Goal: Transaction & Acquisition: Purchase product/service

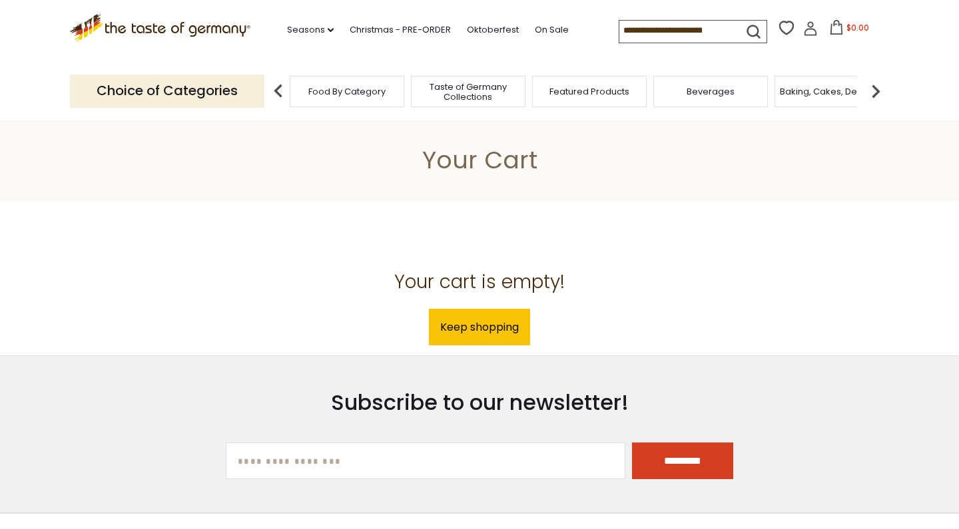
click at [371, 101] on div "Food By Category" at bounding box center [347, 91] width 115 height 31
click at [370, 87] on span "Food By Category" at bounding box center [346, 92] width 77 height 10
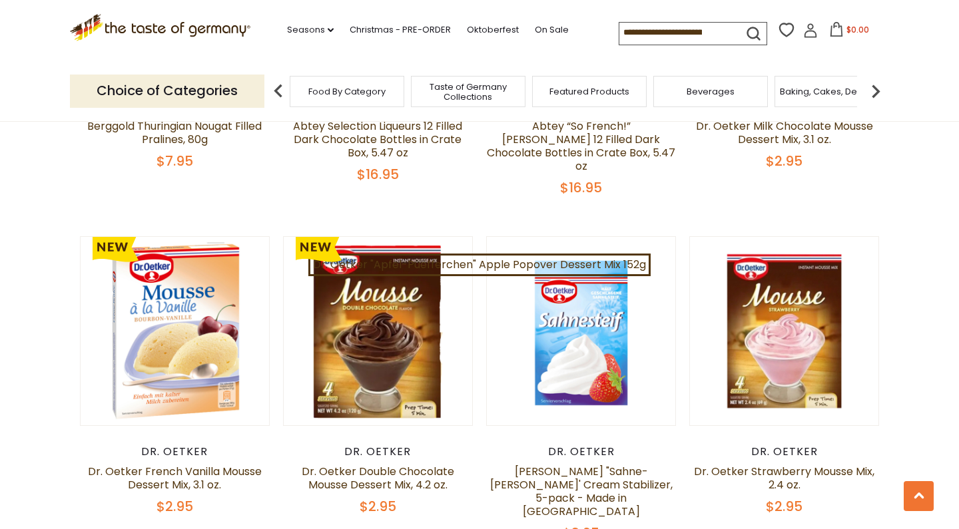
scroll to position [1027, 0]
click at [535, 29] on link "On Sale" at bounding box center [552, 30] width 34 height 15
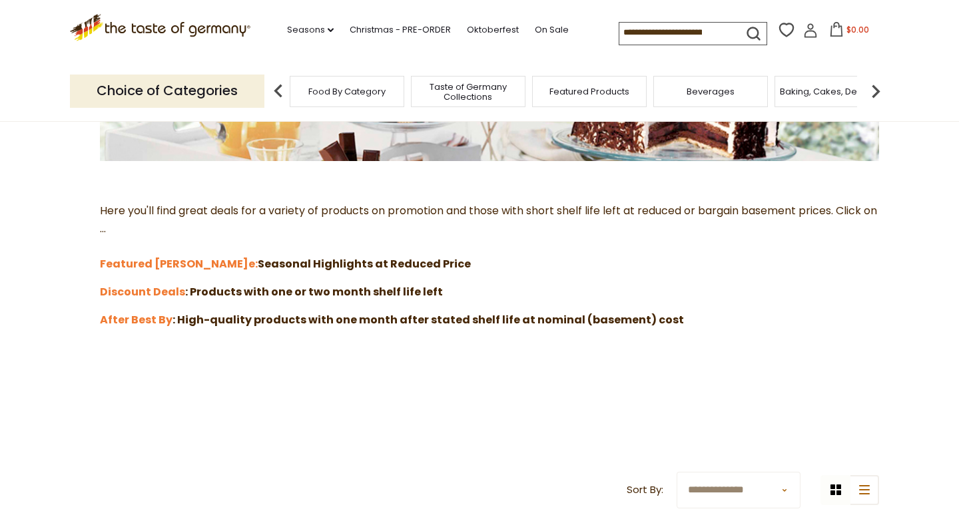
scroll to position [294, 0]
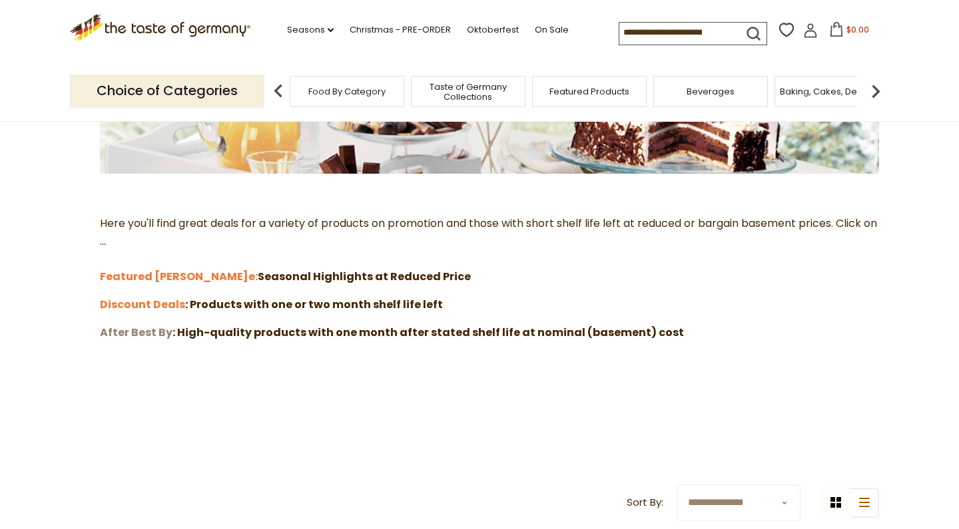
click at [148, 325] on strong "After Best By" at bounding box center [136, 332] width 73 height 15
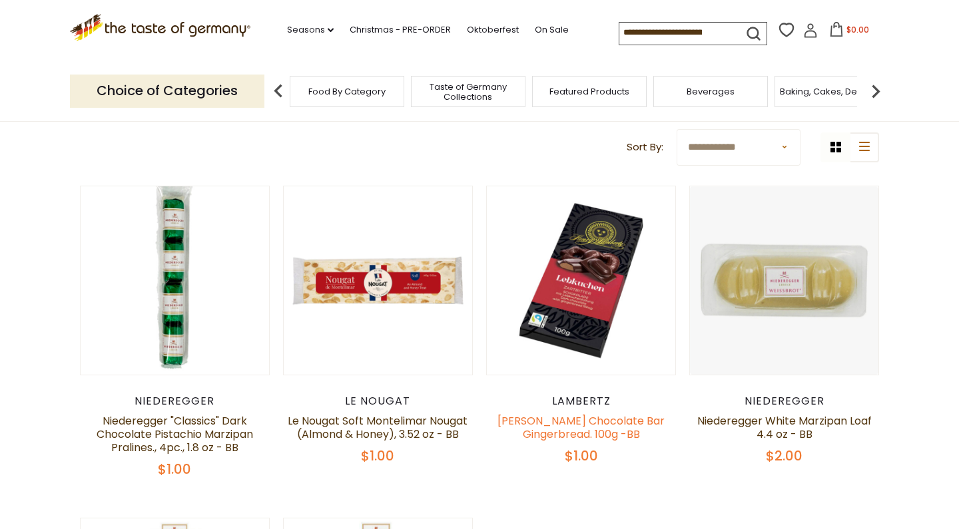
scroll to position [156, 0]
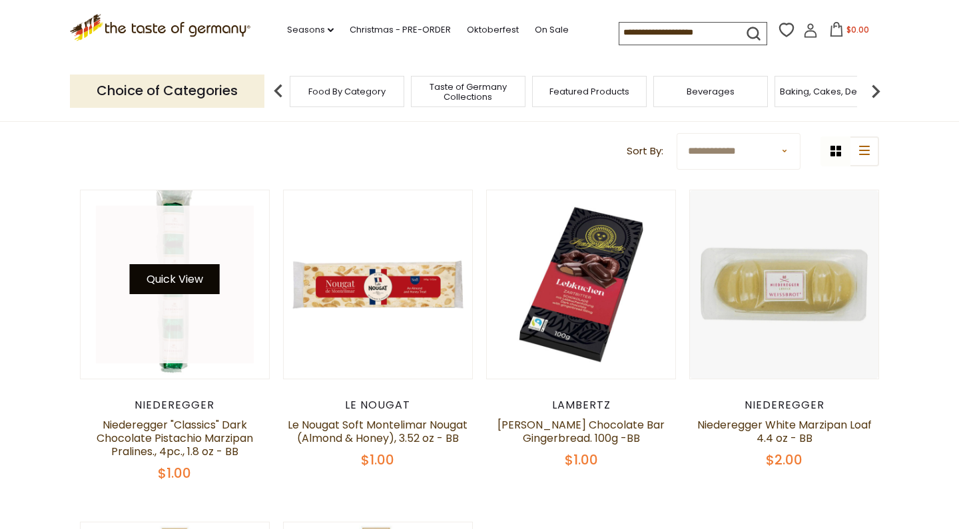
click at [194, 294] on button "Quick View" at bounding box center [175, 279] width 90 height 30
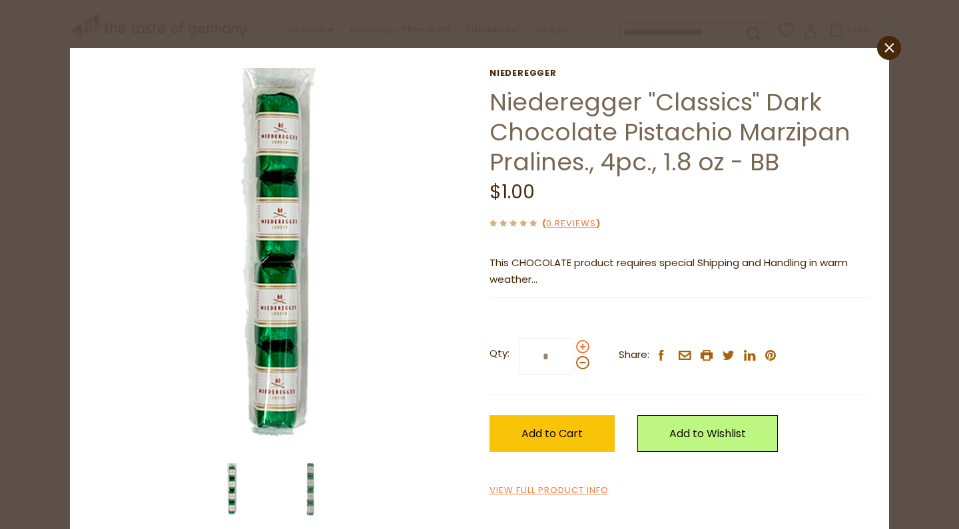
click at [581, 348] on span at bounding box center [582, 346] width 13 height 13
click at [573, 348] on input "*" at bounding box center [546, 356] width 55 height 37
type input "*"
click at [563, 430] on span "Add to Cart" at bounding box center [551, 433] width 61 height 15
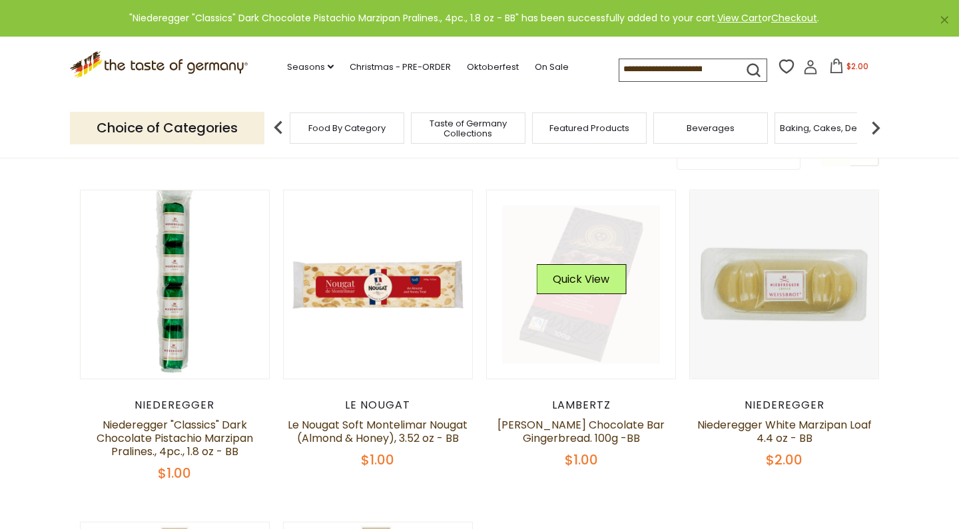
click at [581, 354] on link at bounding box center [581, 285] width 158 height 158
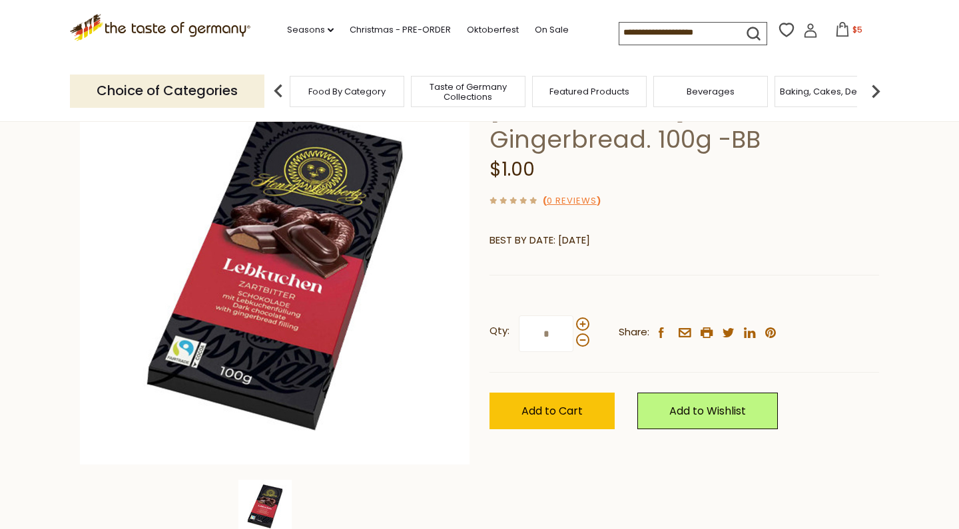
scroll to position [117, 0]
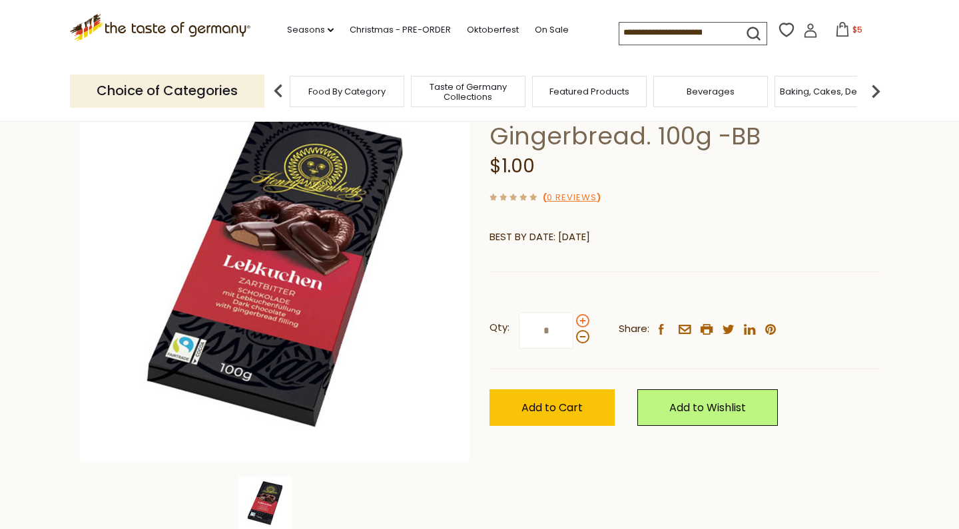
click at [582, 321] on span at bounding box center [582, 320] width 13 height 13
click at [573, 321] on input "*" at bounding box center [546, 330] width 55 height 37
click at [582, 321] on span at bounding box center [582, 320] width 13 height 13
click at [573, 321] on input "*" at bounding box center [546, 330] width 55 height 37
type input "*"
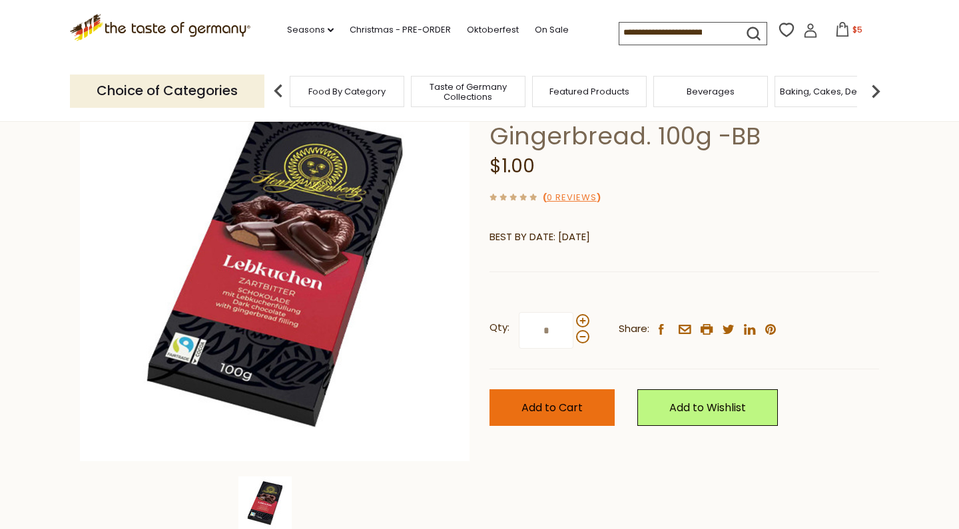
click at [563, 420] on button "Add to Cart" at bounding box center [551, 408] width 125 height 37
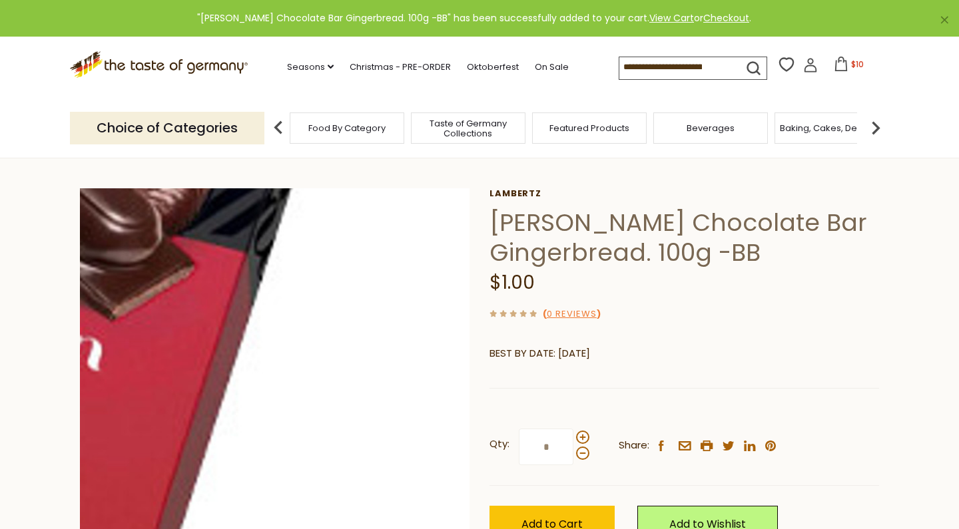
scroll to position [0, 0]
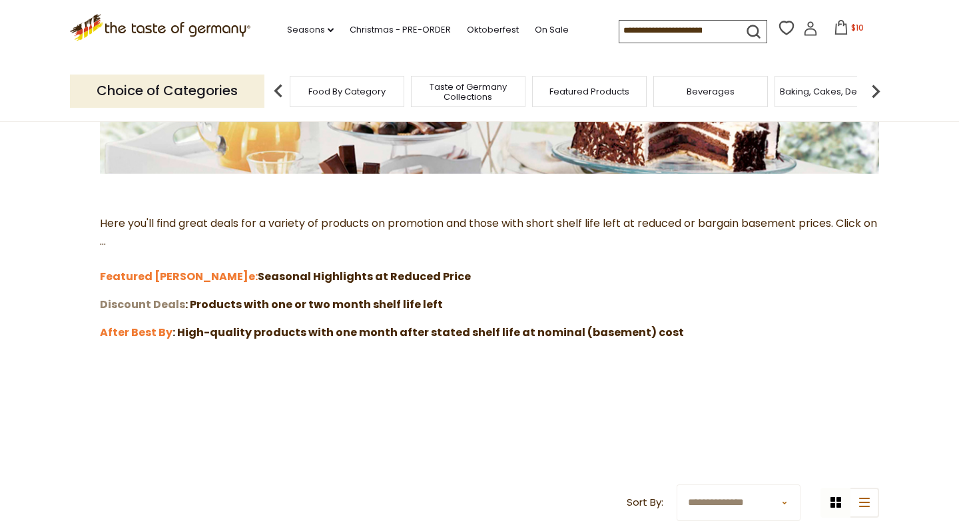
click at [167, 302] on strong "Discount Deals" at bounding box center [142, 304] width 85 height 15
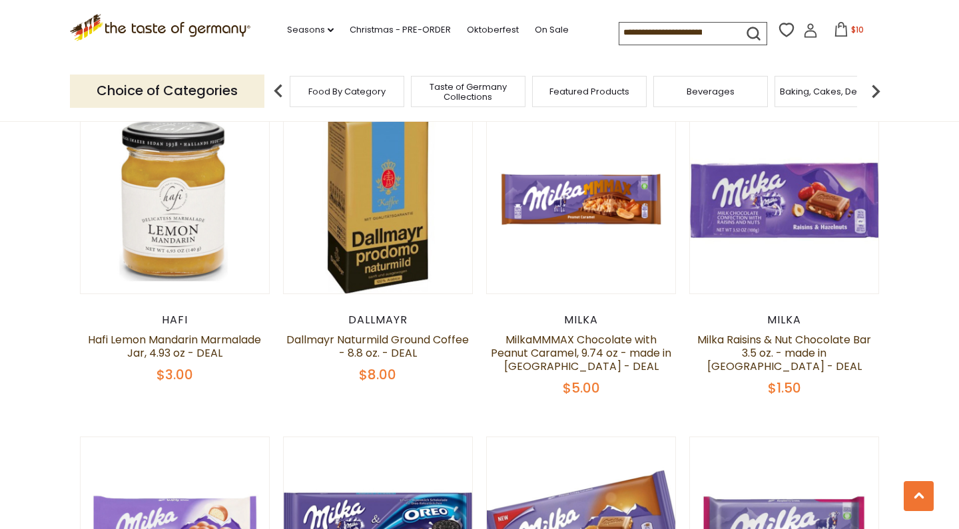
scroll to position [898, 0]
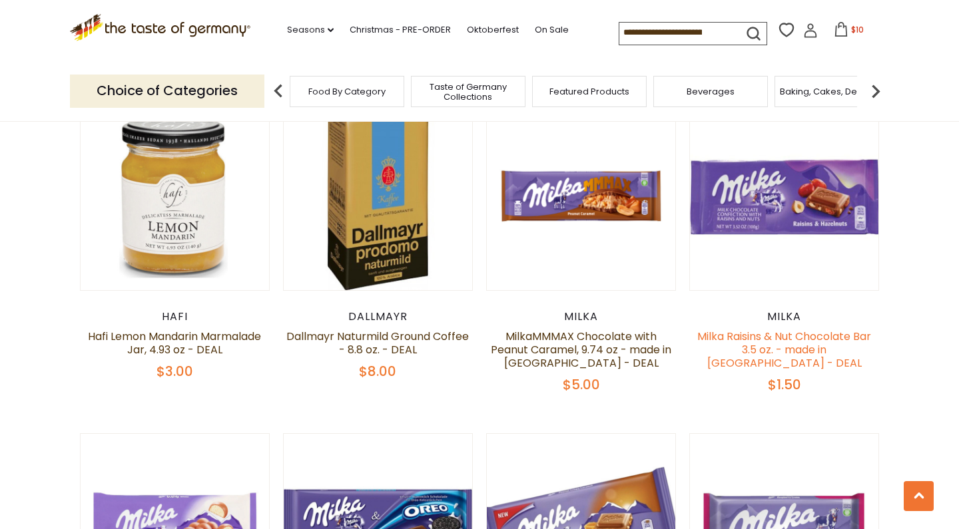
click at [790, 344] on link "Milka Raisins & Nut Chocolate Bar 3.5 oz. - made in [GEOGRAPHIC_DATA] - DEAL" at bounding box center [784, 350] width 174 height 42
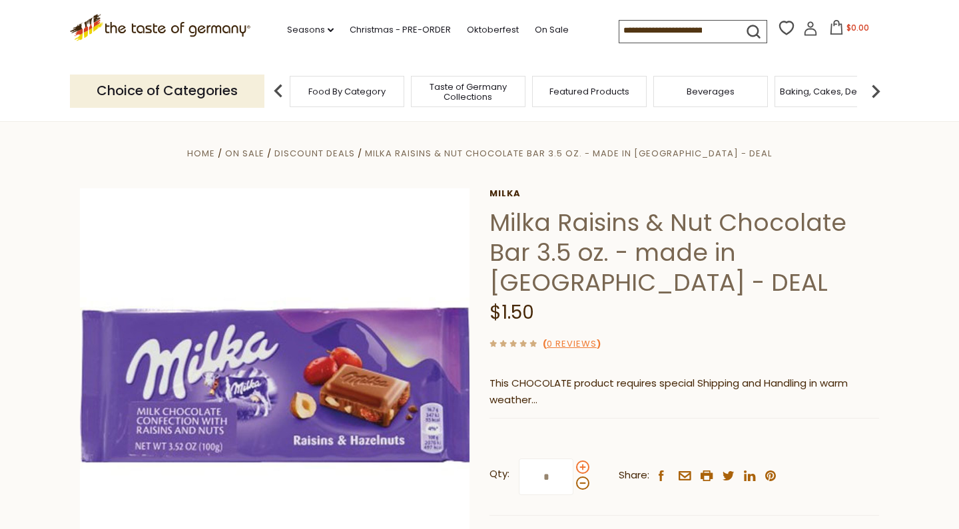
click at [584, 465] on span at bounding box center [582, 467] width 13 height 13
click at [573, 465] on input "*" at bounding box center [546, 477] width 55 height 37
type input "*"
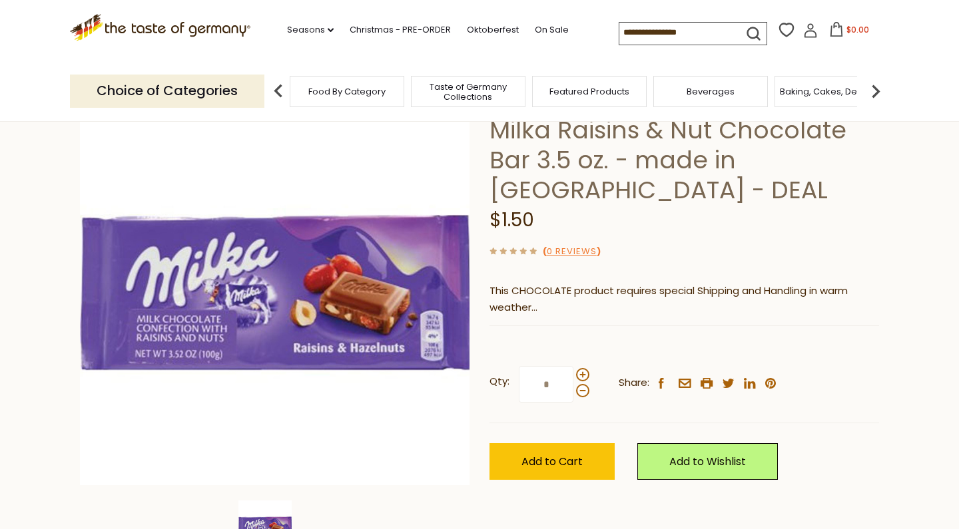
scroll to position [99, 0]
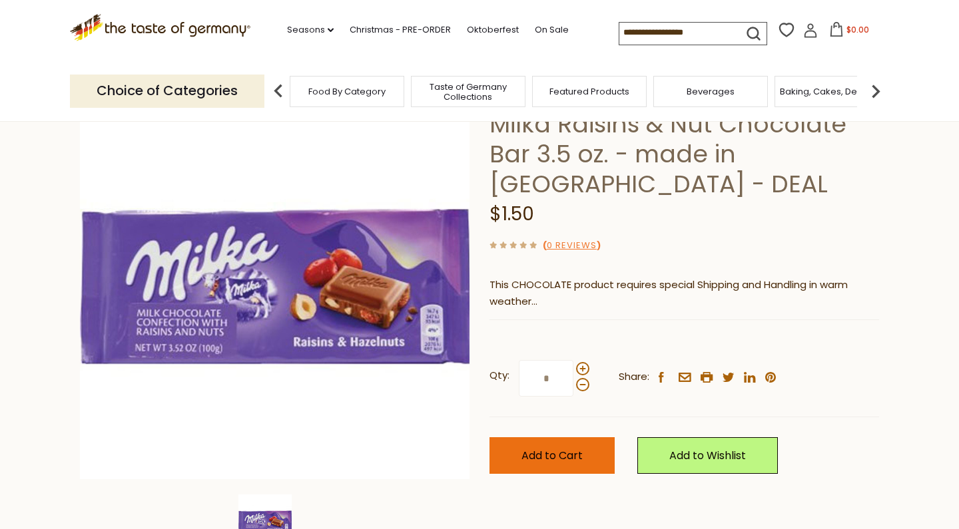
click at [595, 449] on button "Add to Cart" at bounding box center [551, 455] width 125 height 37
click at [566, 451] on span "Add to Cart" at bounding box center [551, 455] width 61 height 15
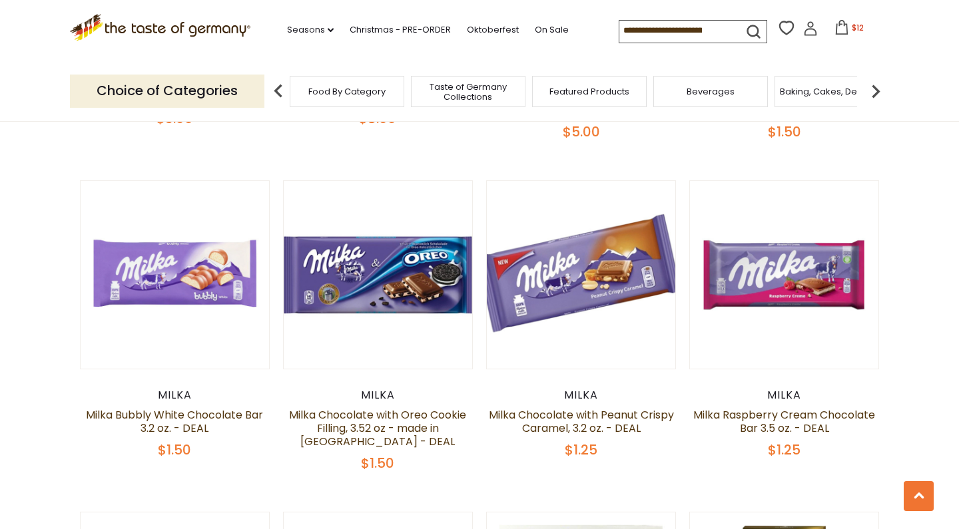
scroll to position [1153, 0]
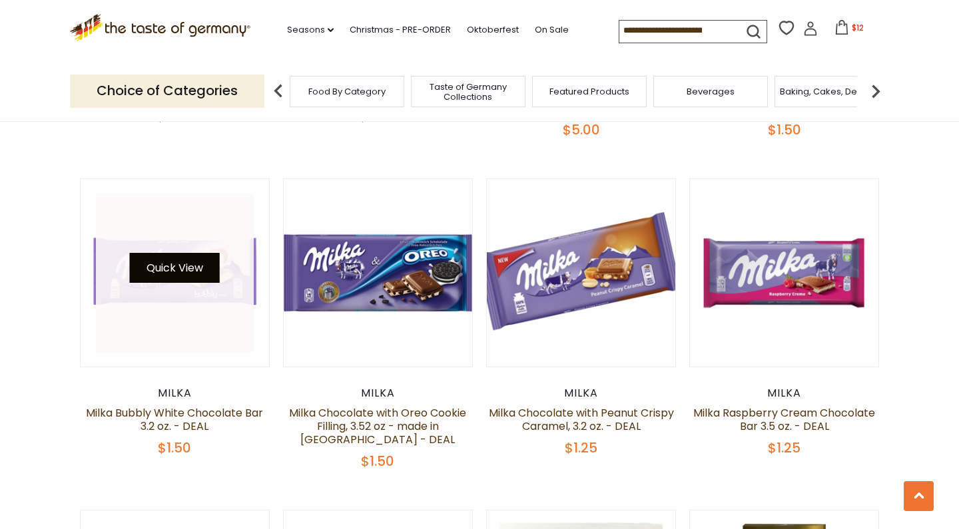
click at [184, 258] on button "Quick View" at bounding box center [175, 268] width 90 height 30
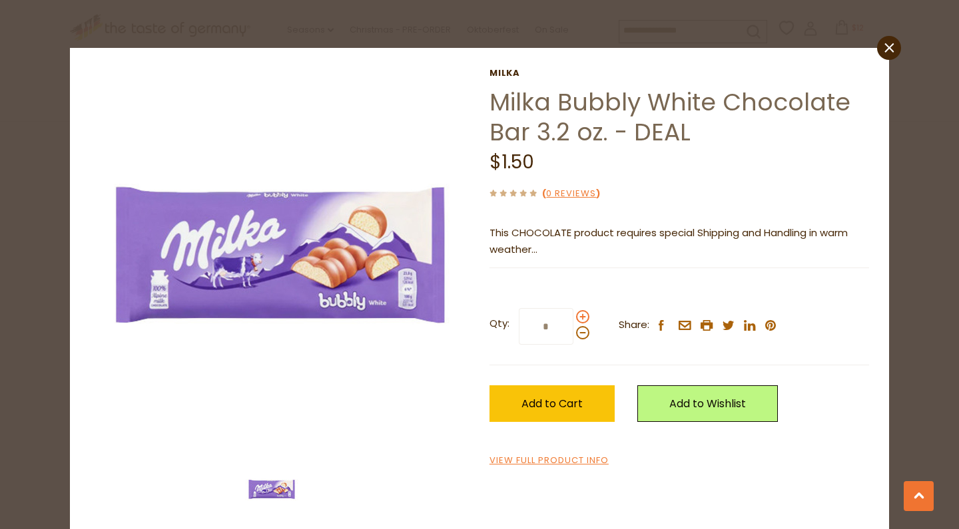
click at [581, 317] on span at bounding box center [582, 316] width 13 height 13
click at [573, 317] on input "*" at bounding box center [546, 326] width 55 height 37
click at [581, 317] on span at bounding box center [582, 316] width 13 height 13
click at [573, 317] on input "*" at bounding box center [546, 326] width 55 height 37
type input "*"
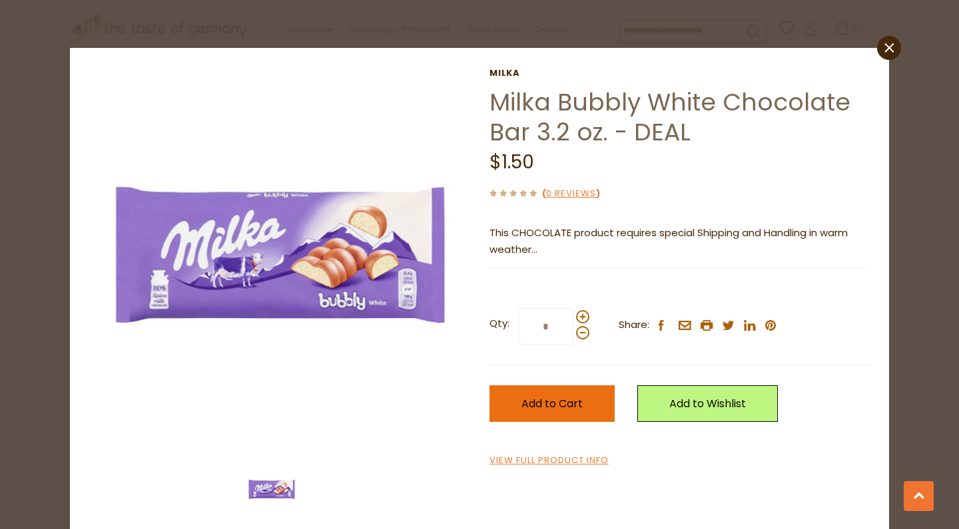
click at [556, 406] on span "Add to Cart" at bounding box center [551, 403] width 61 height 15
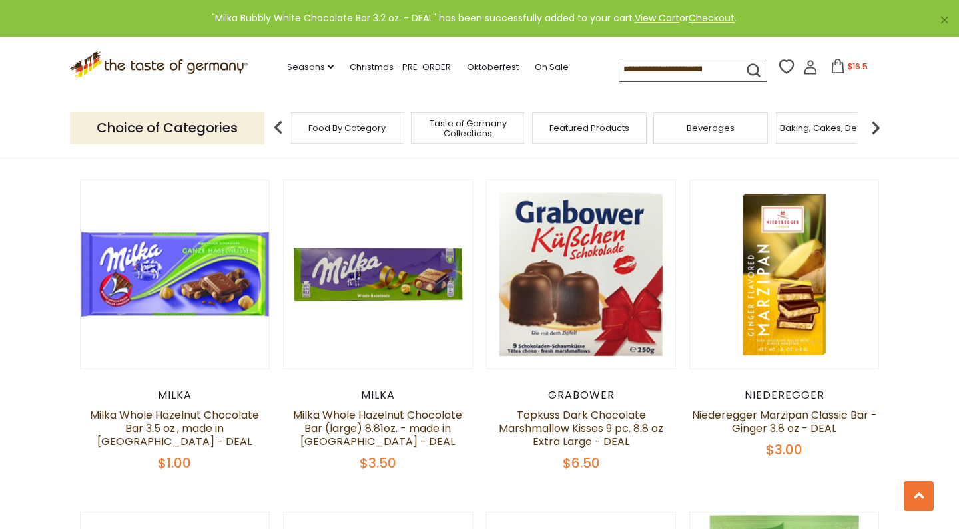
scroll to position [1484, 0]
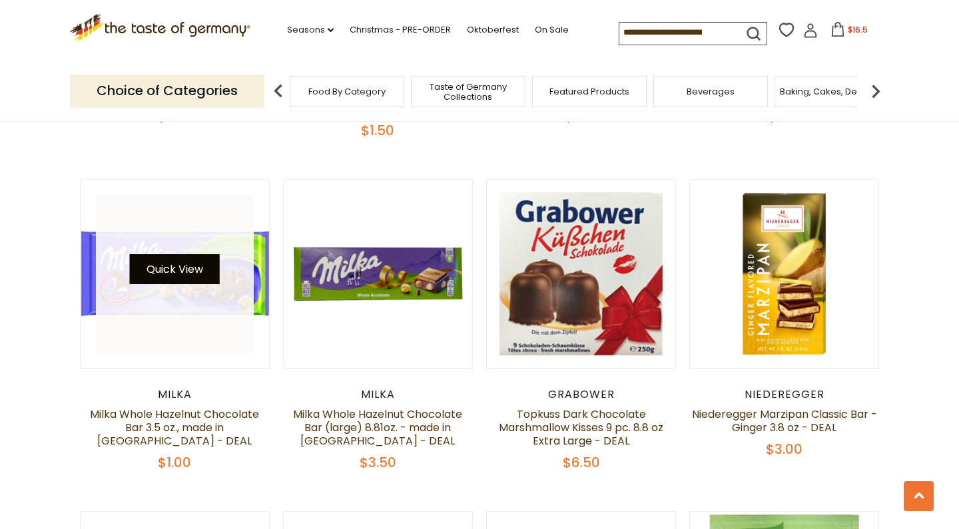
click at [192, 272] on button "Quick View" at bounding box center [175, 269] width 90 height 30
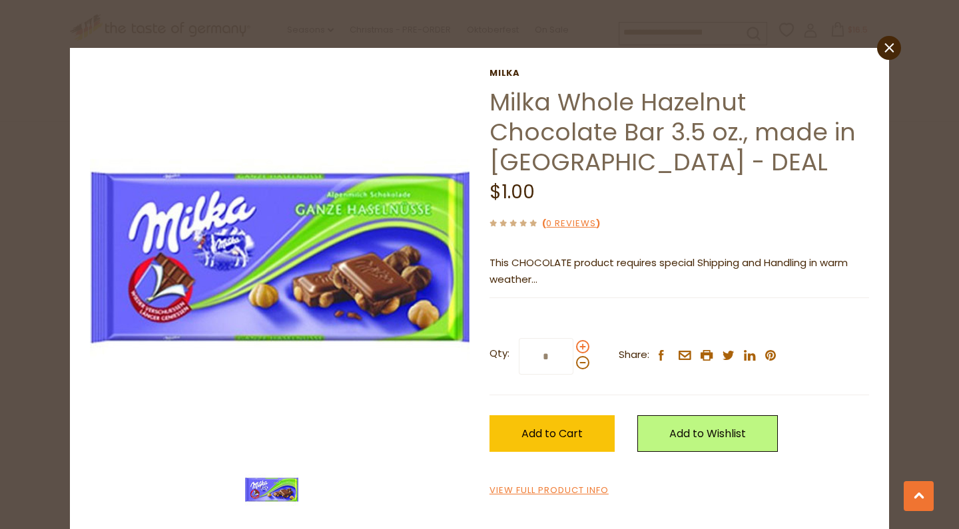
click at [585, 344] on span at bounding box center [582, 346] width 13 height 13
click at [573, 344] on input "*" at bounding box center [546, 356] width 55 height 37
click at [585, 344] on span at bounding box center [582, 346] width 13 height 13
click at [573, 344] on input "*" at bounding box center [546, 356] width 55 height 37
click at [573, 434] on span "Add to Cart" at bounding box center [551, 433] width 61 height 15
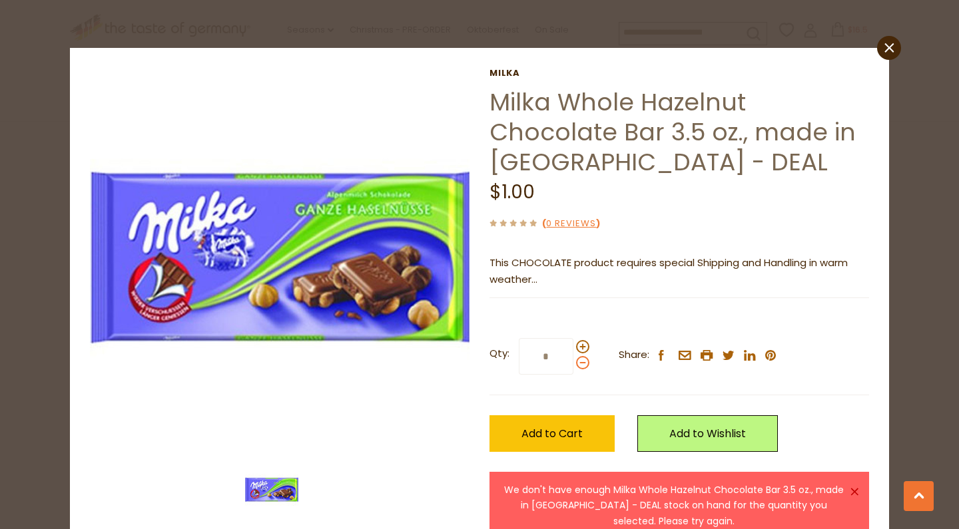
click at [579, 361] on span at bounding box center [582, 362] width 13 height 13
click at [573, 361] on input "*" at bounding box center [546, 356] width 55 height 37
type input "*"
click at [567, 426] on span "Add to Cart" at bounding box center [551, 433] width 61 height 15
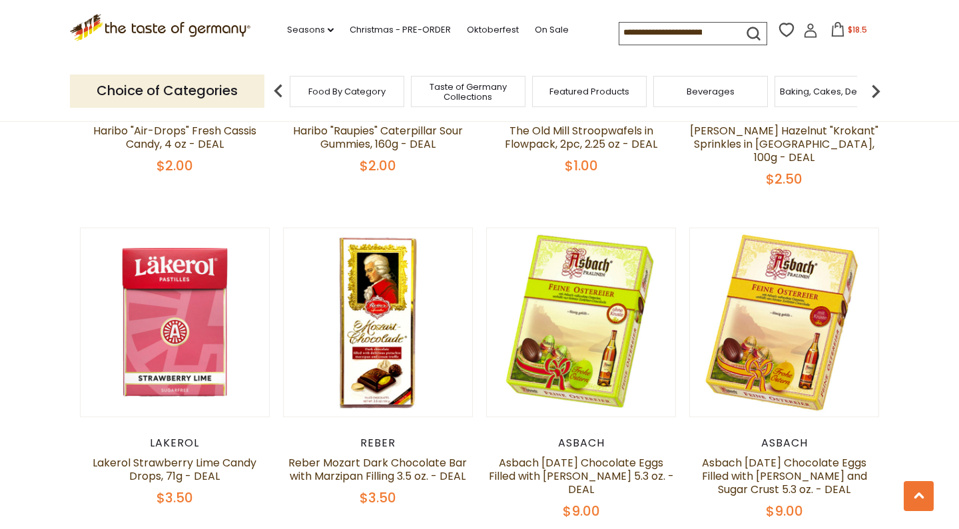
scroll to position [2765, 0]
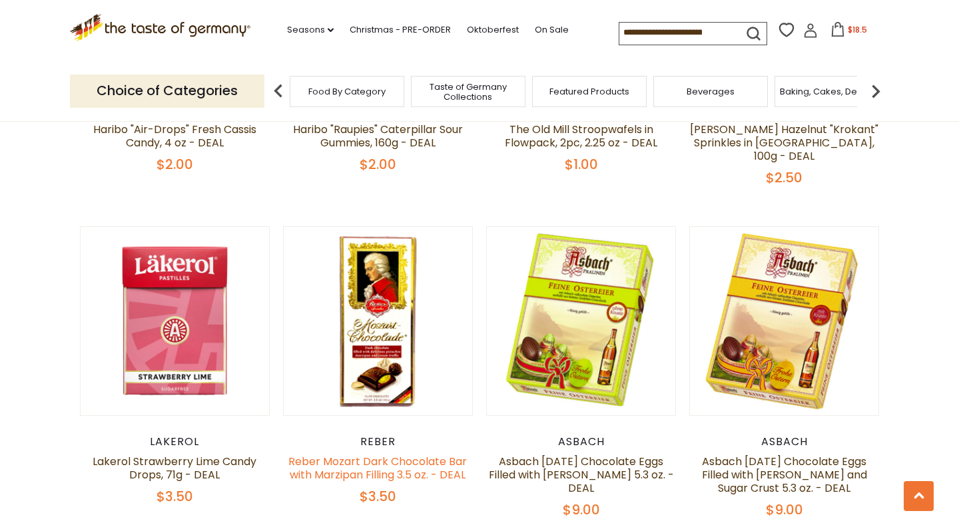
click at [380, 454] on link "Reber Mozart Dark Chocolate Bar with Marzipan Filling 3.5 oz. - DEAL" at bounding box center [377, 468] width 178 height 29
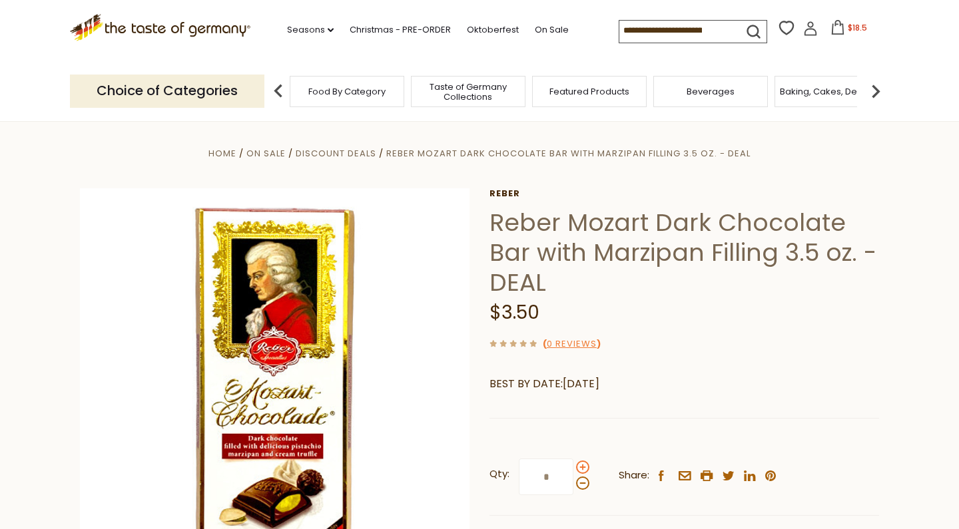
click at [584, 465] on span at bounding box center [582, 467] width 13 height 13
click at [573, 465] on input "*" at bounding box center [546, 477] width 55 height 37
type input "*"
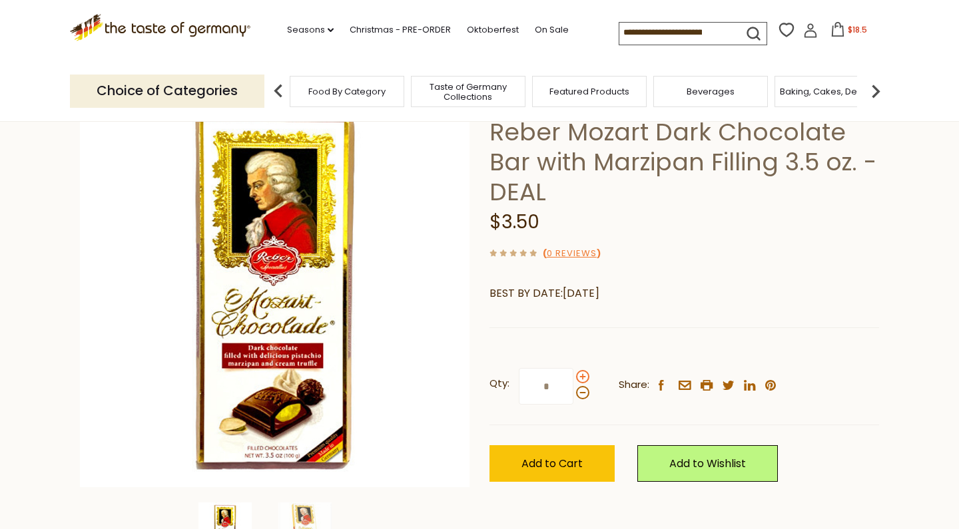
scroll to position [139, 0]
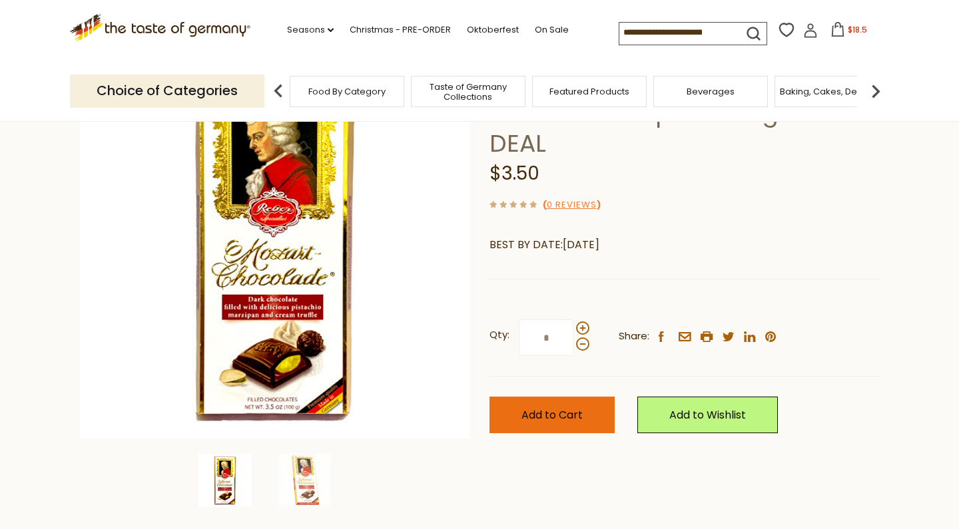
click at [575, 429] on button "Add to Cart" at bounding box center [551, 415] width 125 height 37
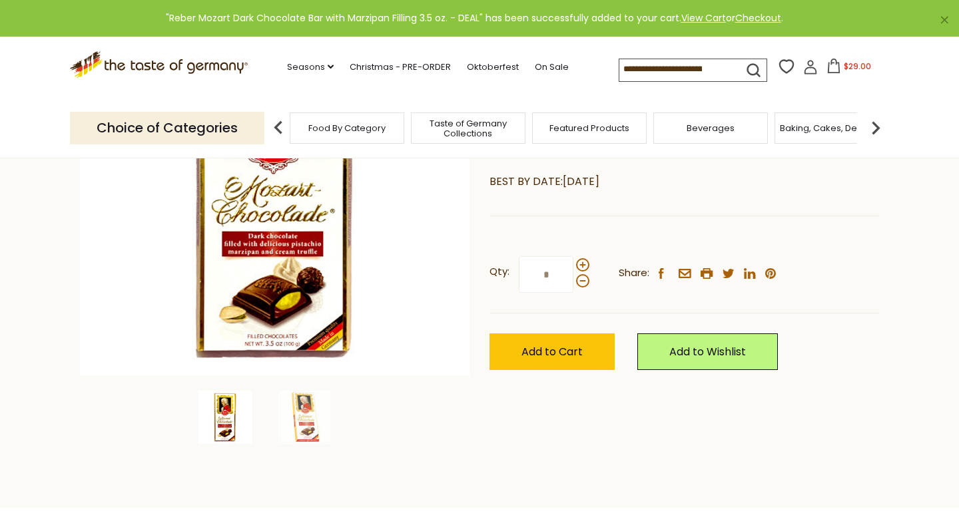
scroll to position [187, 0]
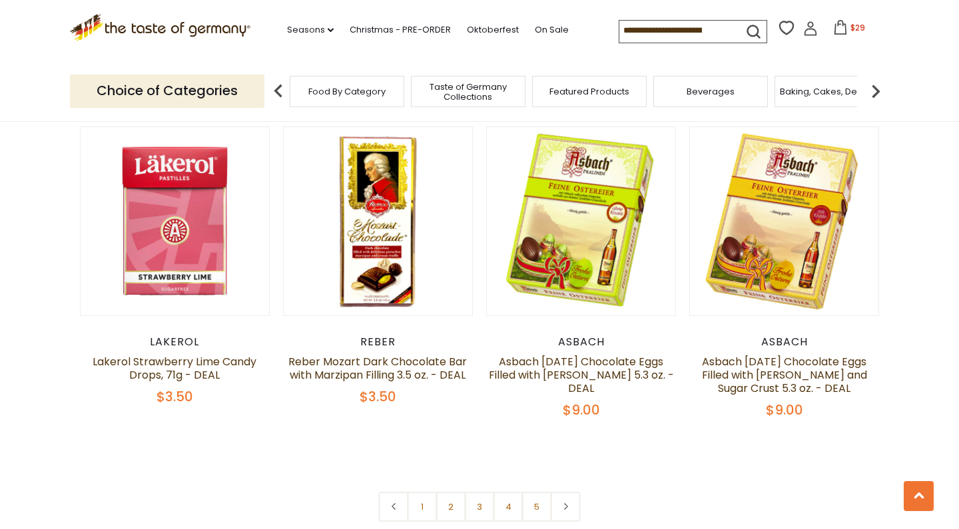
scroll to position [2869, 0]
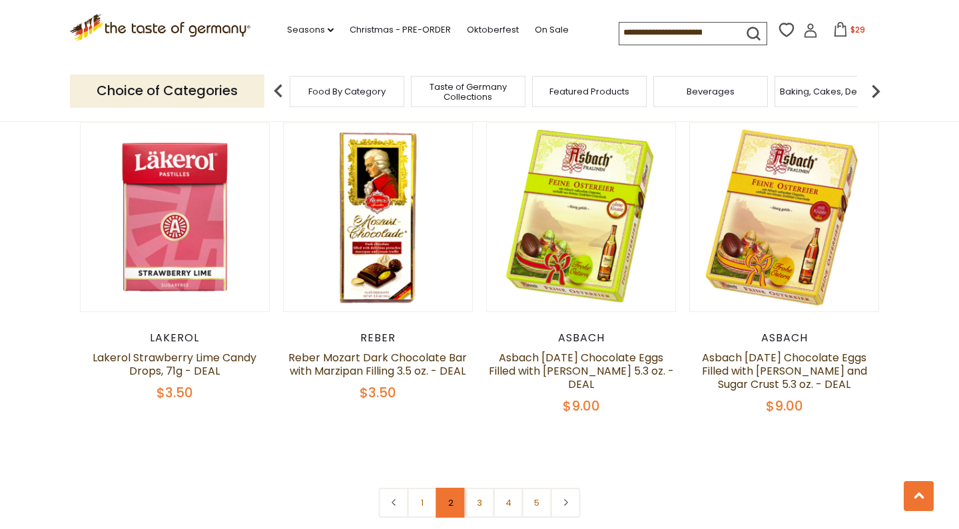
click at [453, 491] on link "2" at bounding box center [451, 503] width 30 height 30
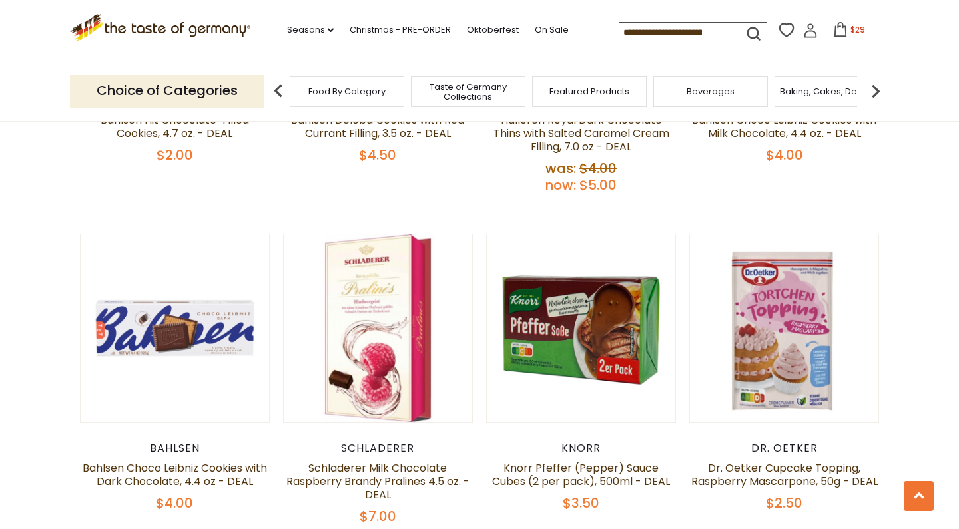
scroll to position [2151, 0]
